Goal: Check status

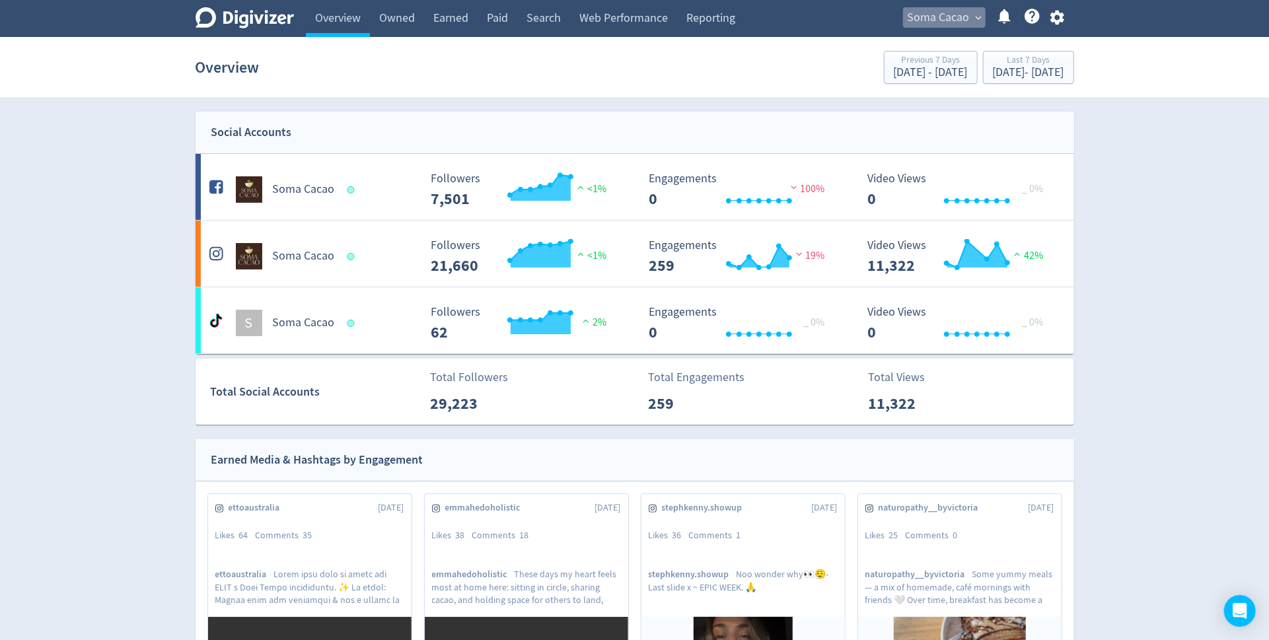
click at [949, 24] on span "Soma Cacao" at bounding box center [939, 17] width 62 height 21
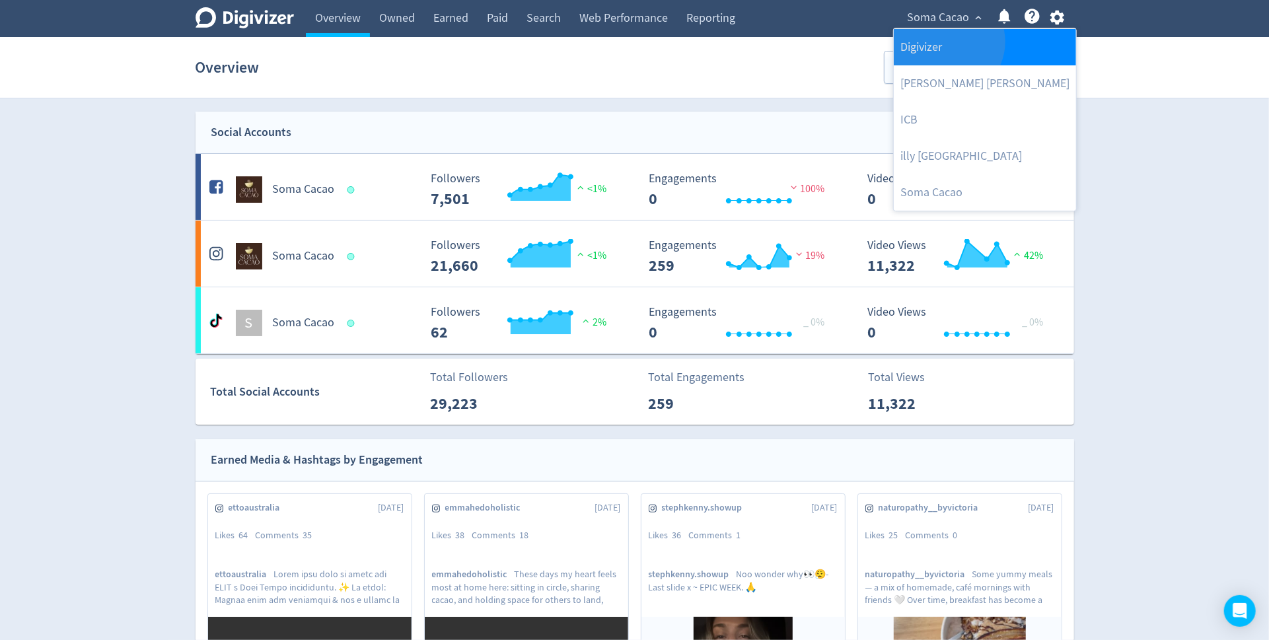
click at [947, 41] on link "Digivizer" at bounding box center [985, 47] width 182 height 36
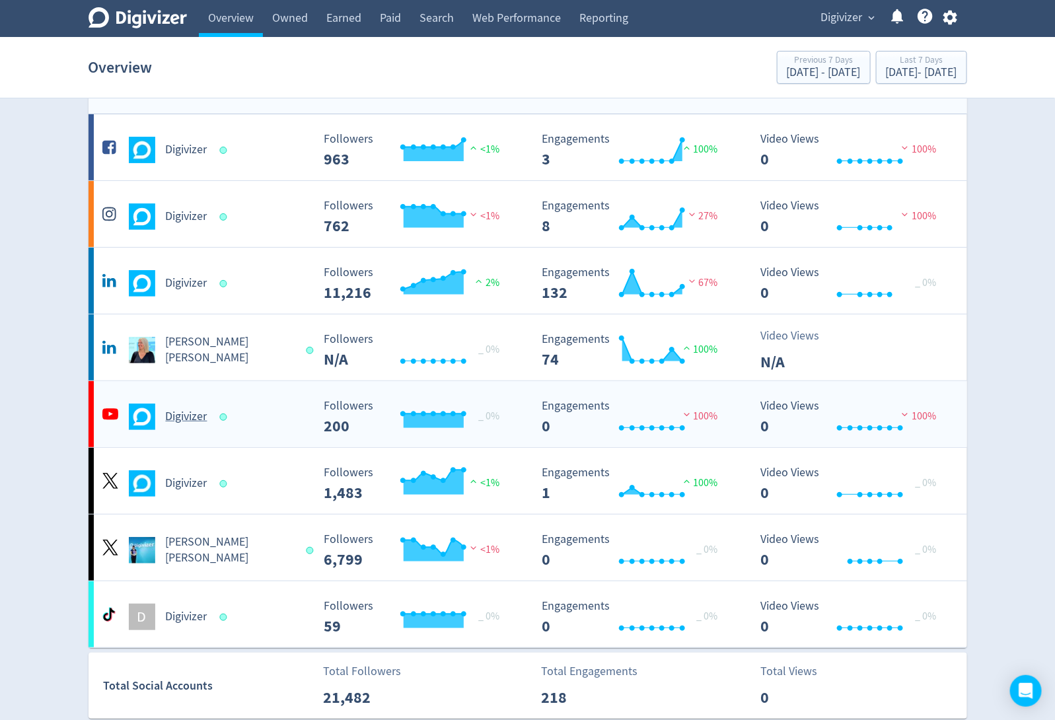
scroll to position [44, 0]
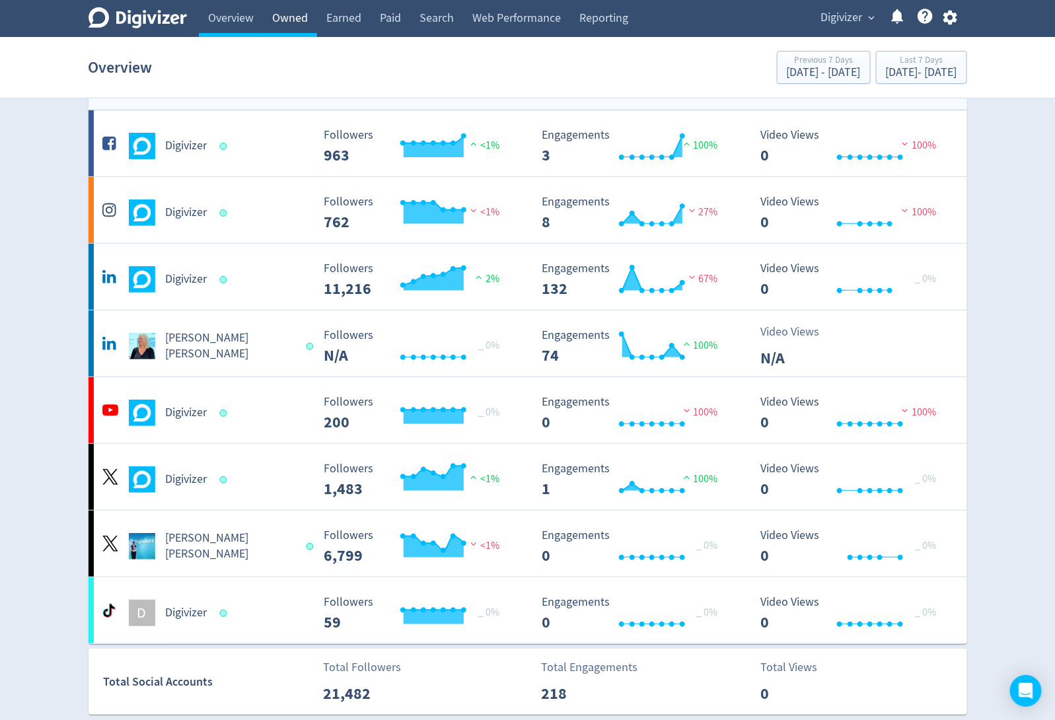
click at [300, 15] on link "Owned" at bounding box center [290, 18] width 54 height 37
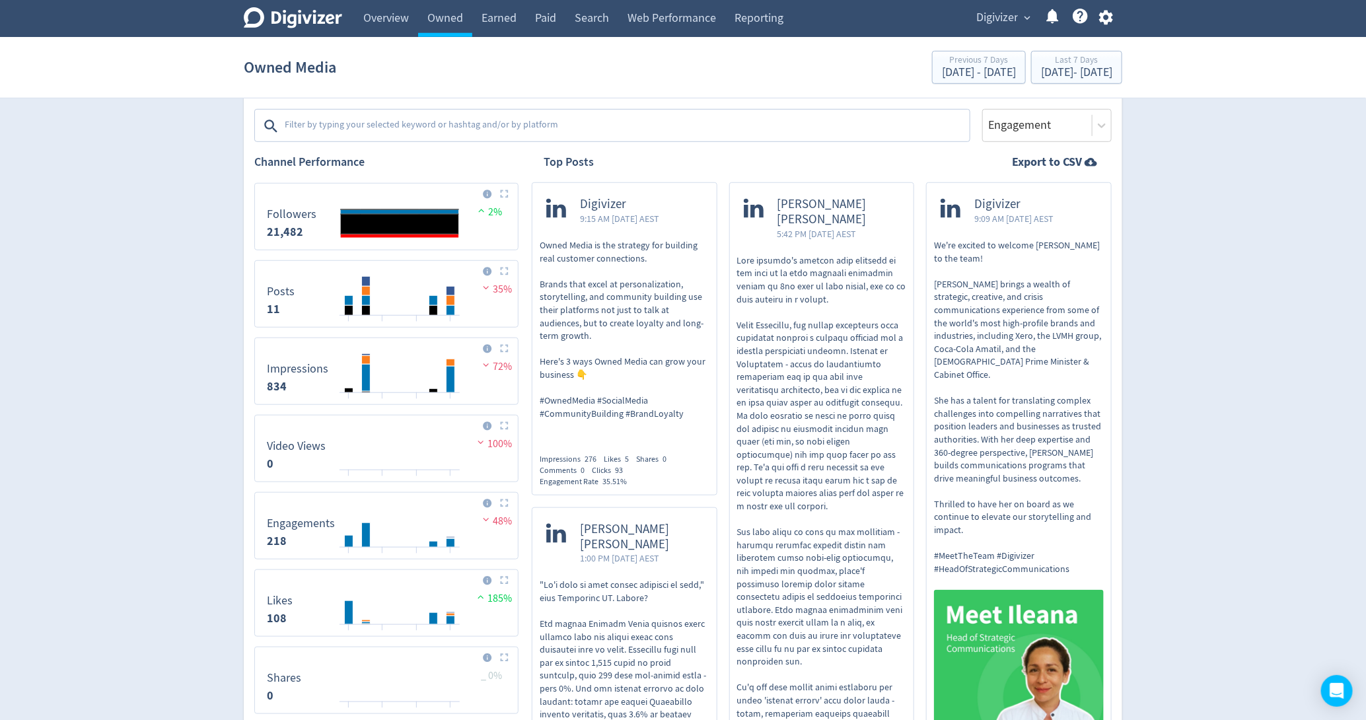
scroll to position [351, 0]
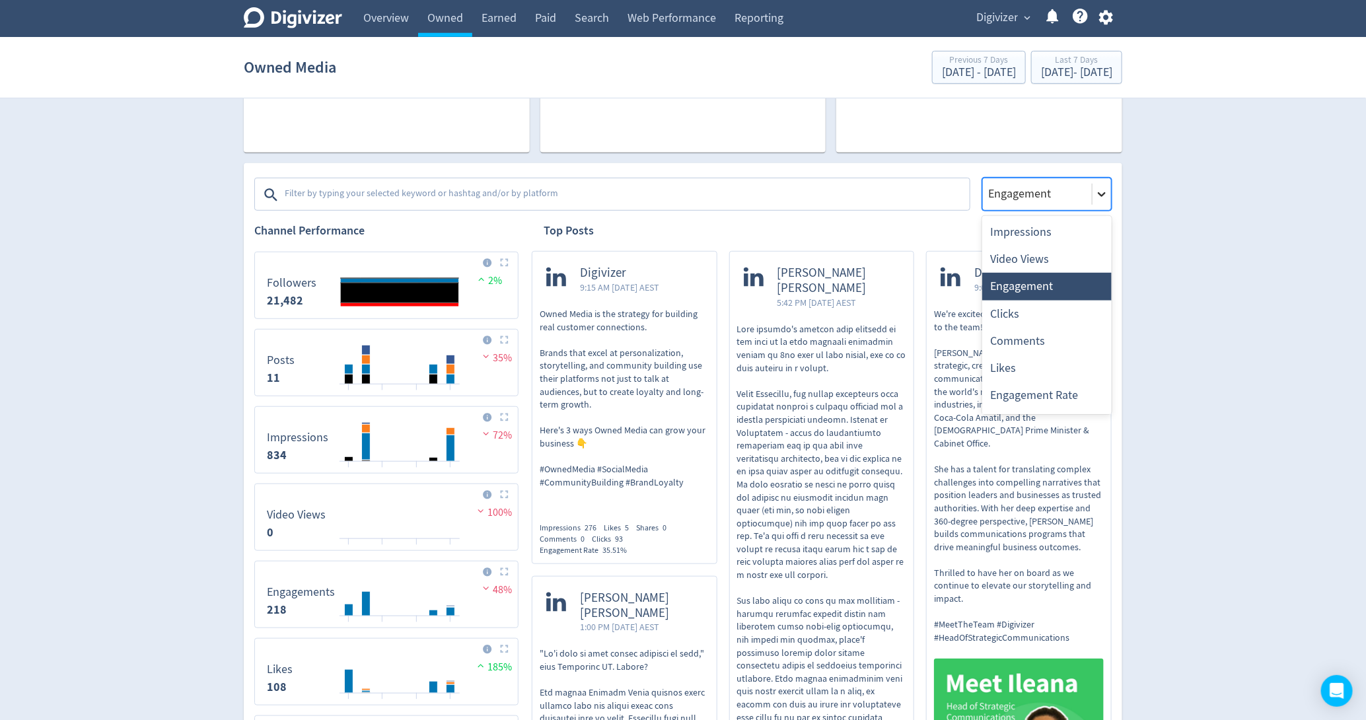
click at [1102, 195] on icon at bounding box center [1102, 194] width 8 height 5
click at [1030, 363] on div "Likes" at bounding box center [1046, 368] width 129 height 27
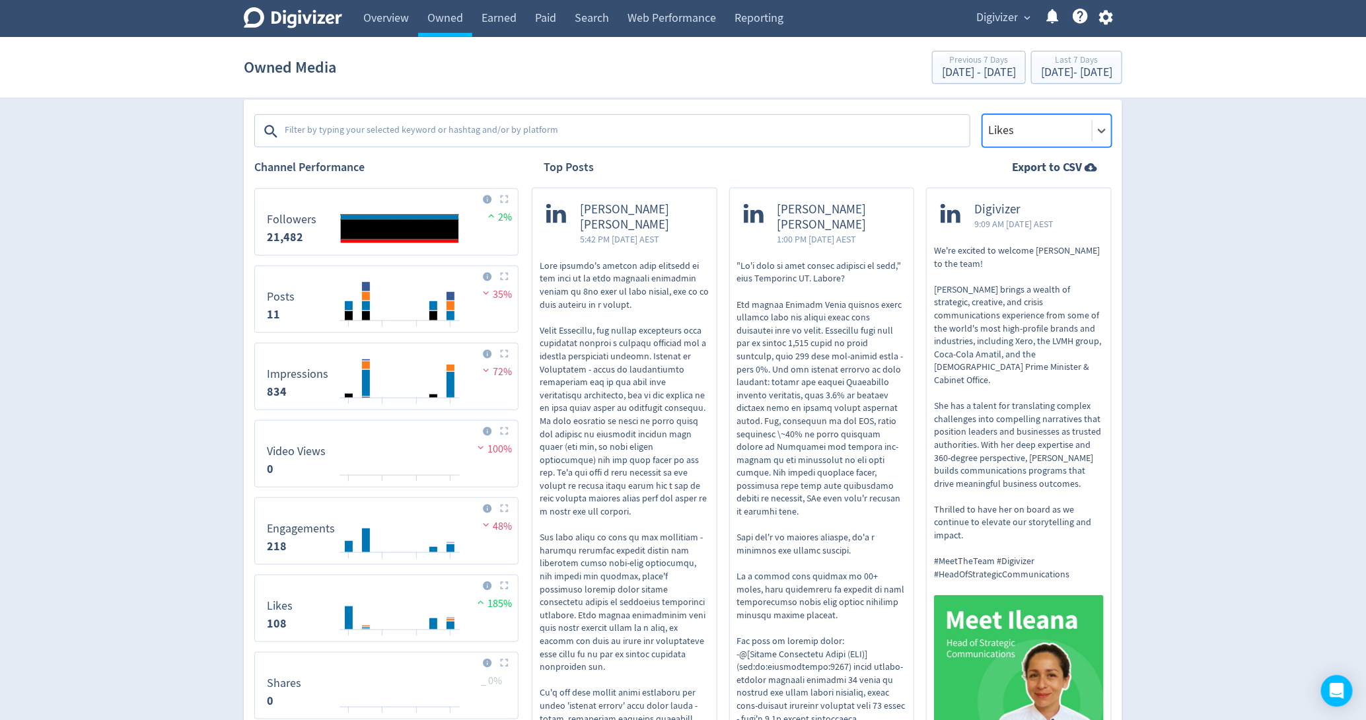
scroll to position [402, 0]
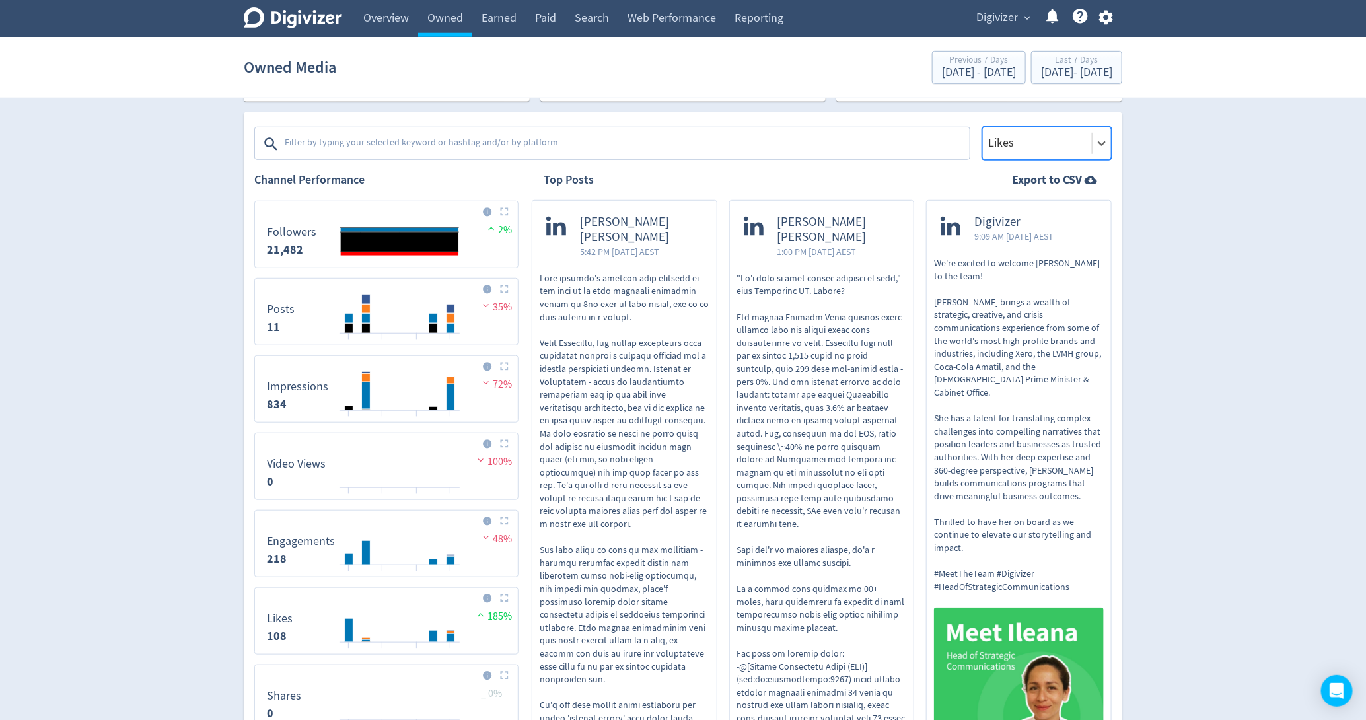
click at [1030, 141] on div at bounding box center [1037, 142] width 101 height 19
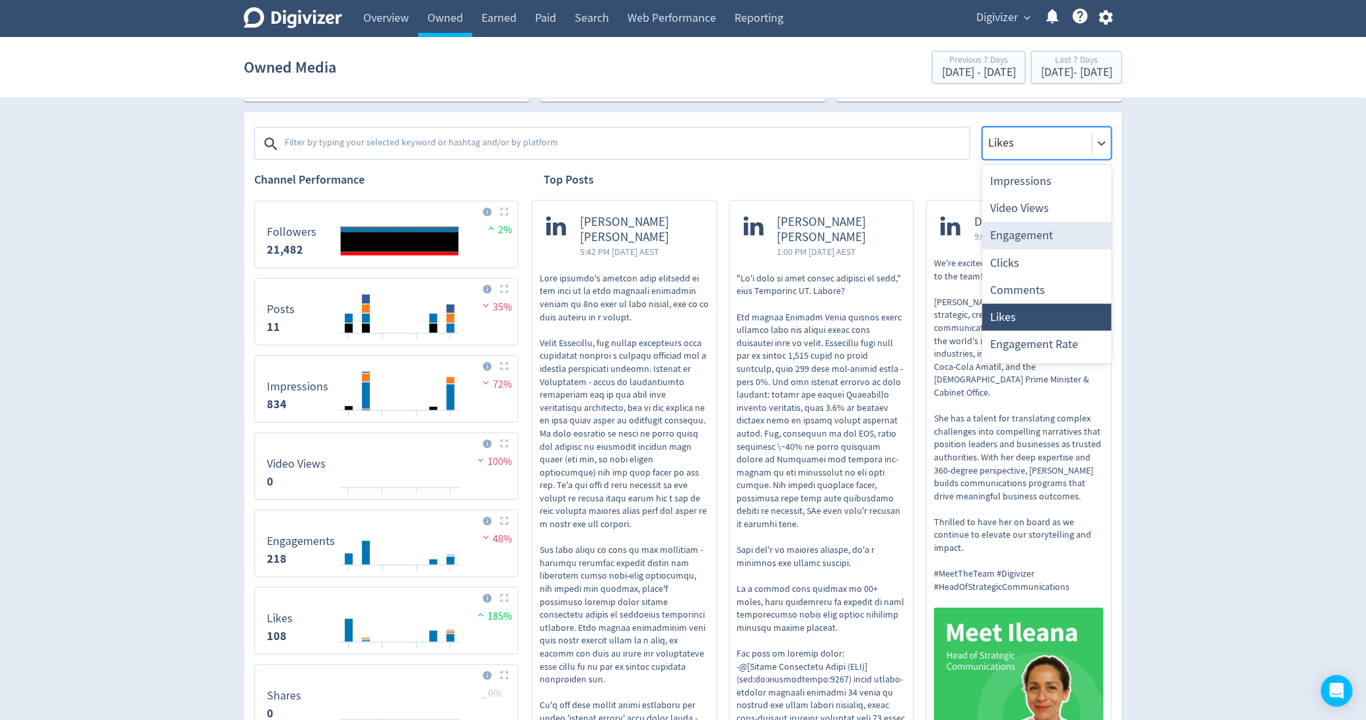
click at [1038, 240] on div "Engagement" at bounding box center [1046, 235] width 129 height 27
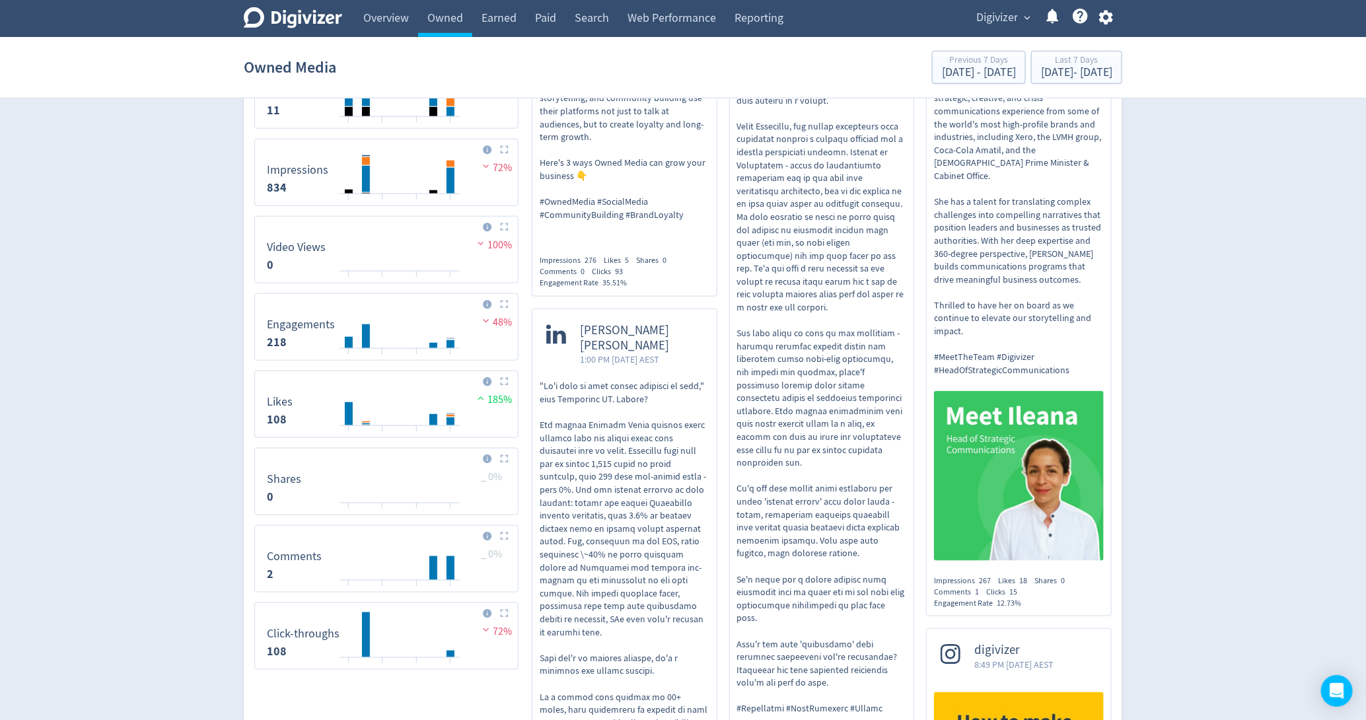
scroll to position [491, 0]
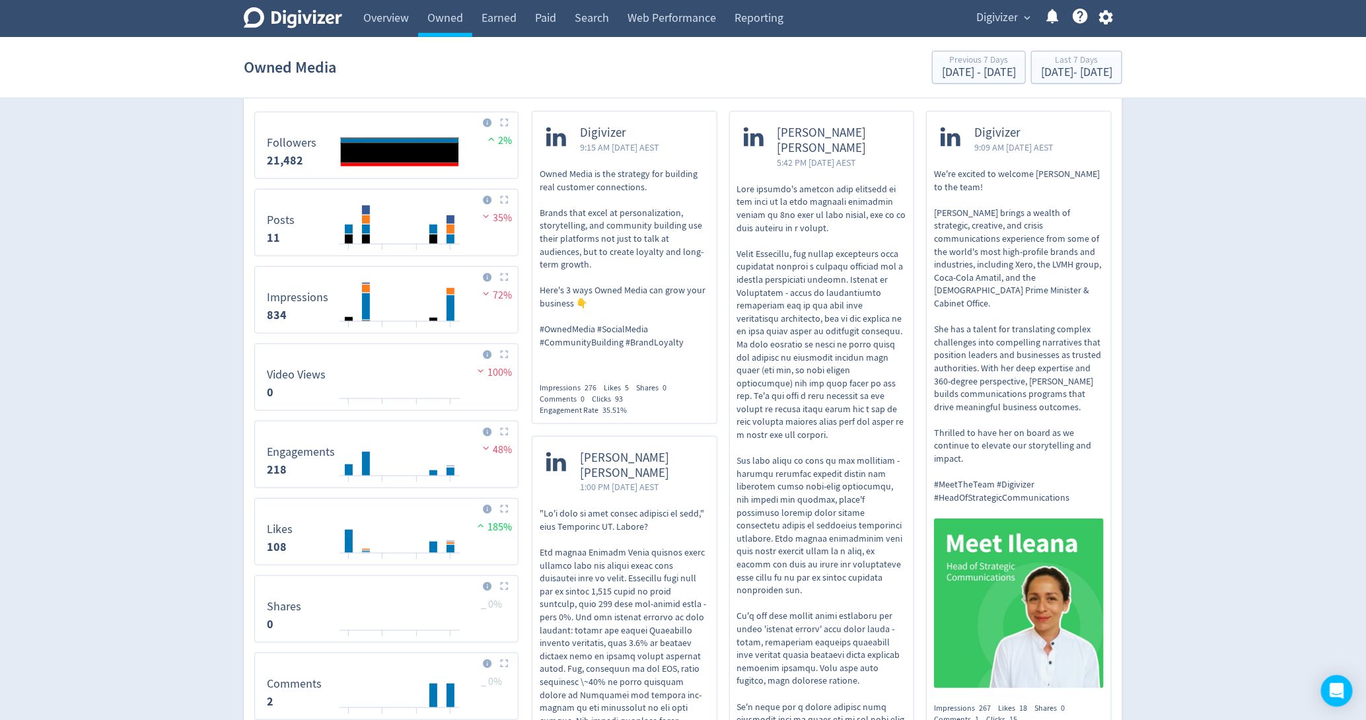
click at [1051, 535] on img at bounding box center [1019, 604] width 170 height 170
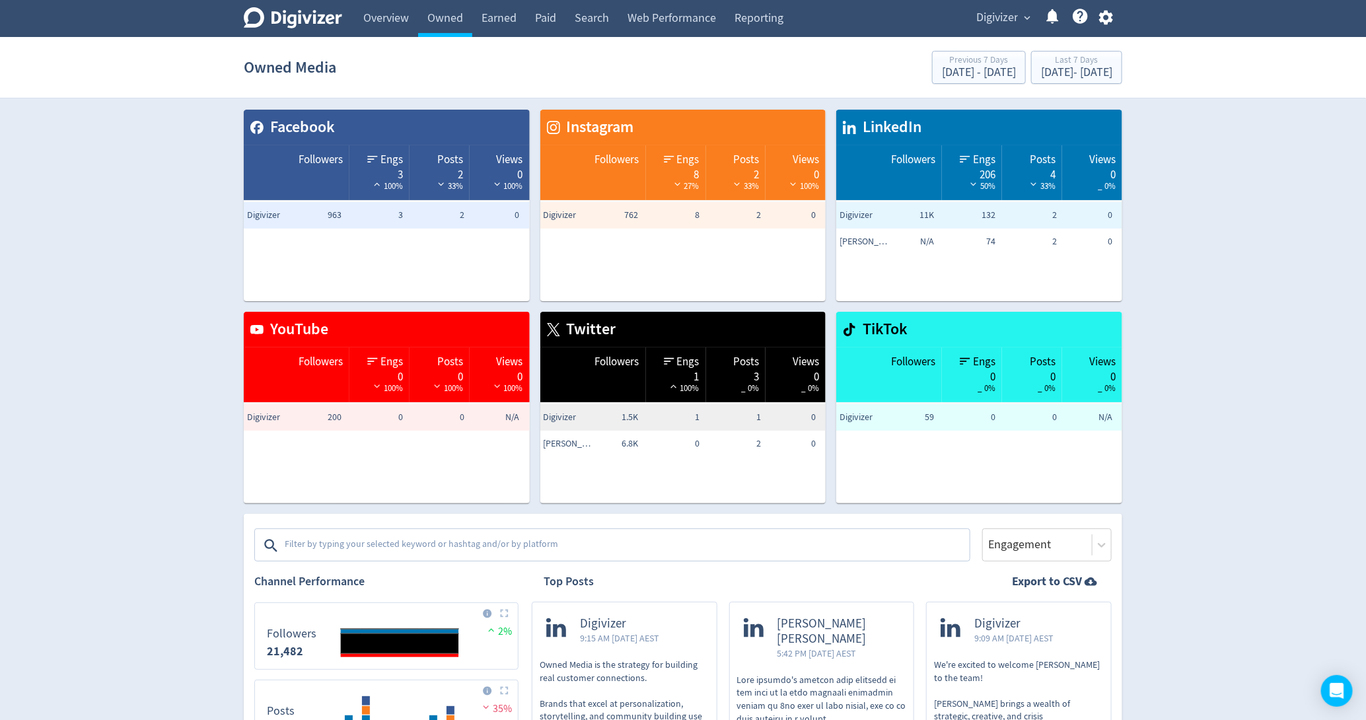
scroll to position [0, 0]
click at [1017, 15] on span "Digivizer" at bounding box center [997, 17] width 42 height 21
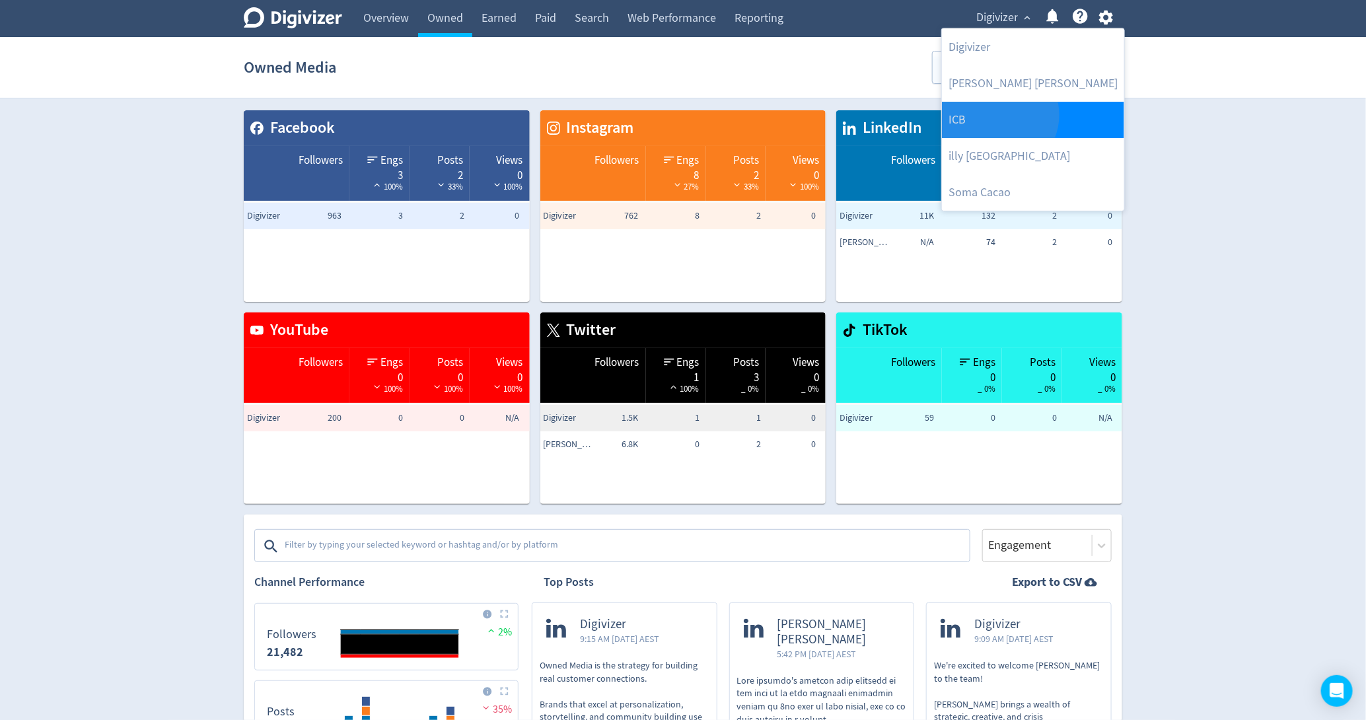
click at [998, 114] on link "ICB" at bounding box center [1033, 120] width 182 height 36
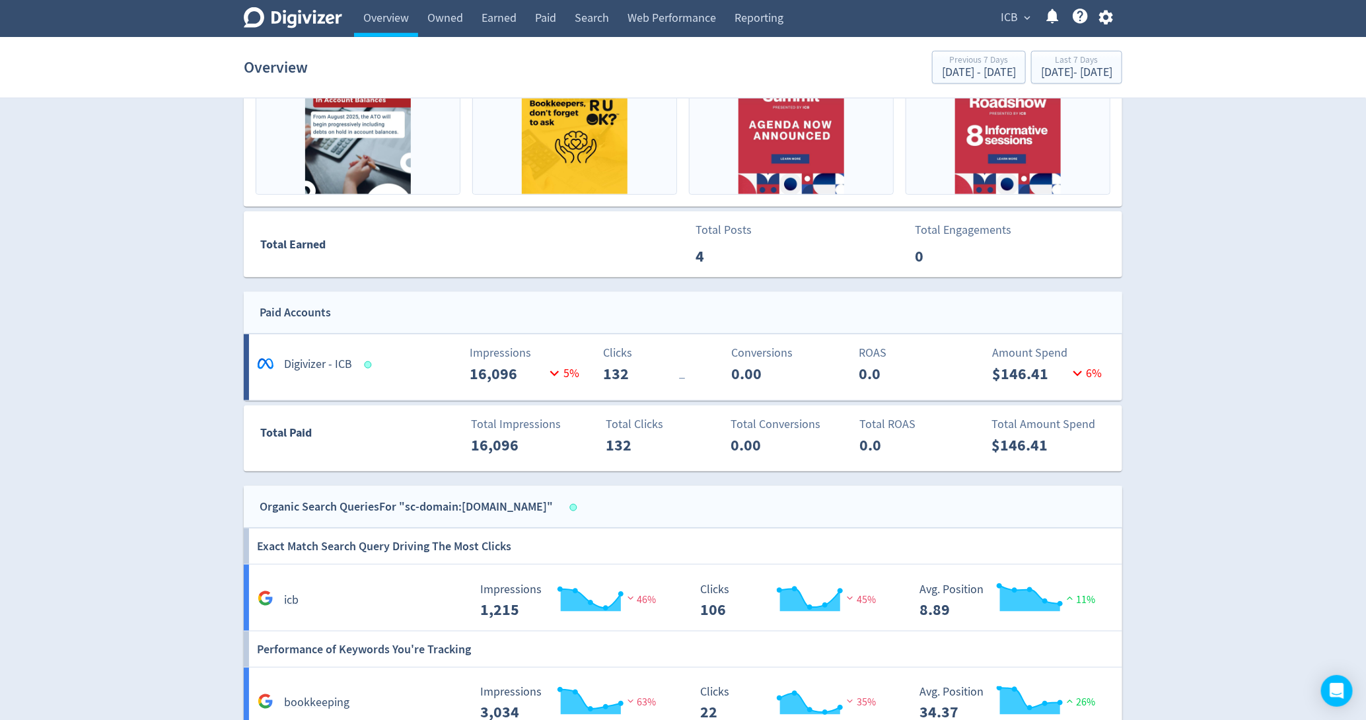
scroll to position [690, 0]
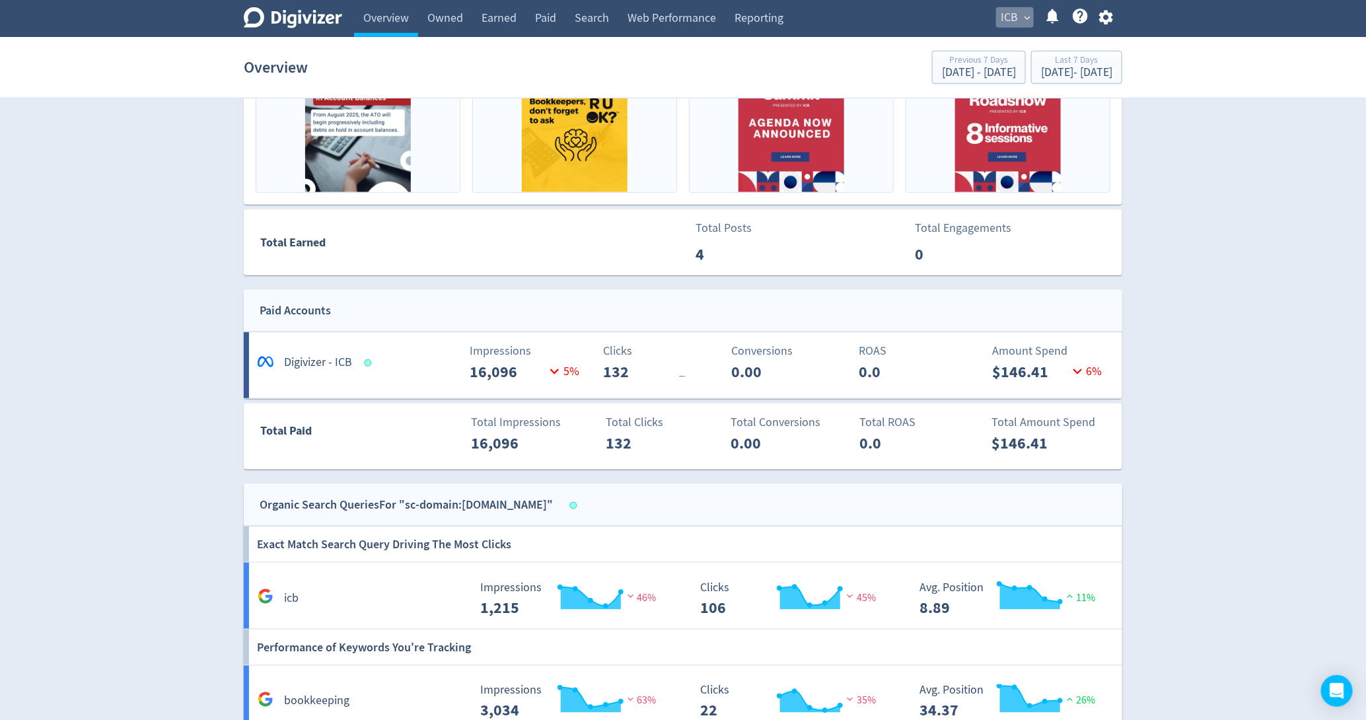
click at [1007, 11] on span "ICB" at bounding box center [1009, 17] width 17 height 21
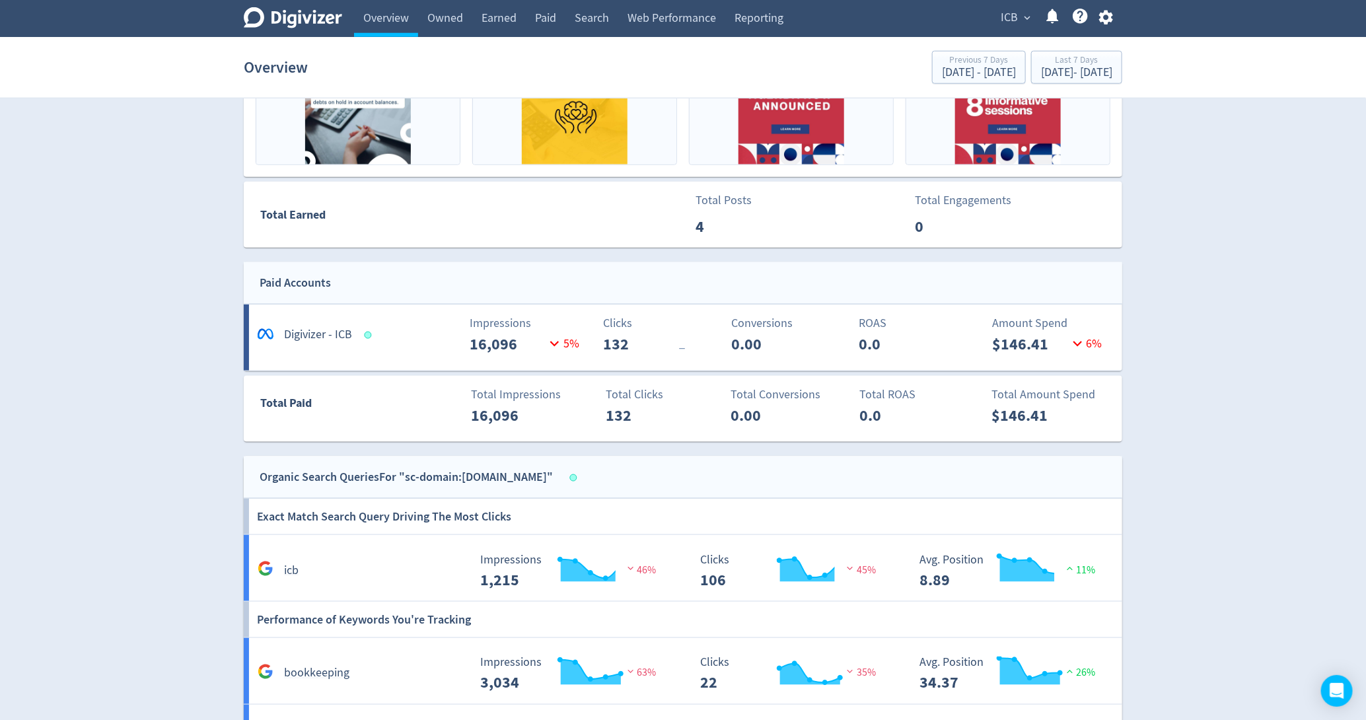
scroll to position [690, 0]
